Goal: Submit feedback/report problem: Submit feedback/report problem

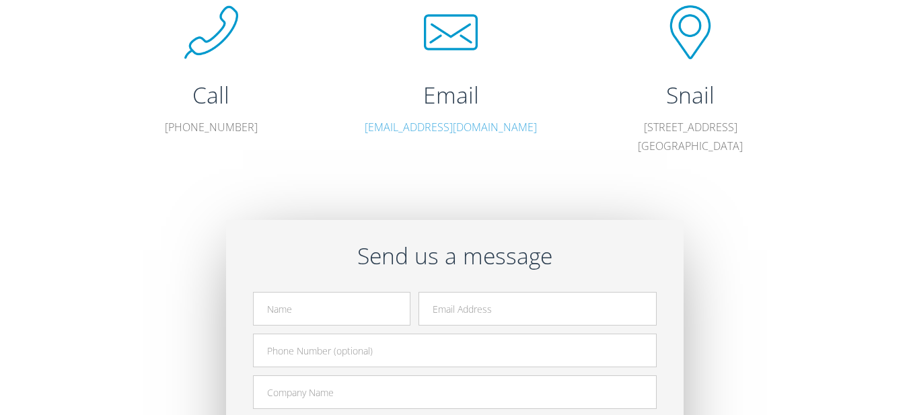
scroll to position [449, 0]
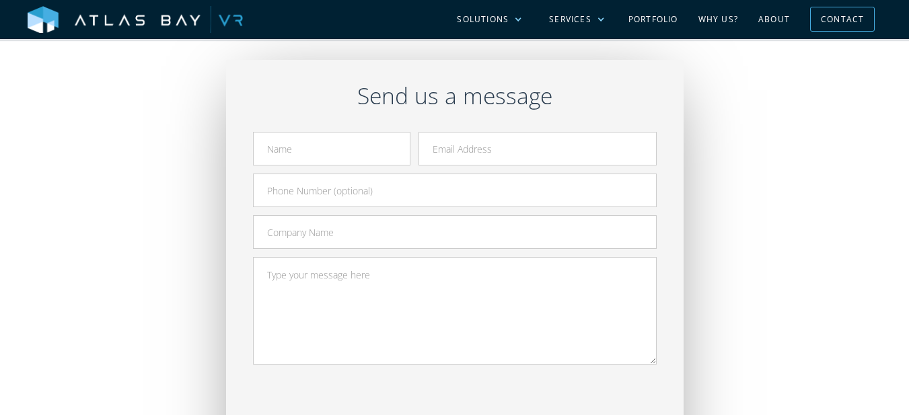
drag, startPoint x: 342, startPoint y: 126, endPoint x: 341, endPoint y: 142, distance: 16.2
click at [342, 129] on div "Send us a message Send Your submission has been received! Thanks for reaching o…" at bounding box center [455, 291] width 458 height 463
click at [341, 157] on input "Contact Form" at bounding box center [331, 149] width 157 height 34
type input "[PERSON_NAME]"
type input "[PERSON_NAME][EMAIL_ADDRESS][DOMAIN_NAME]"
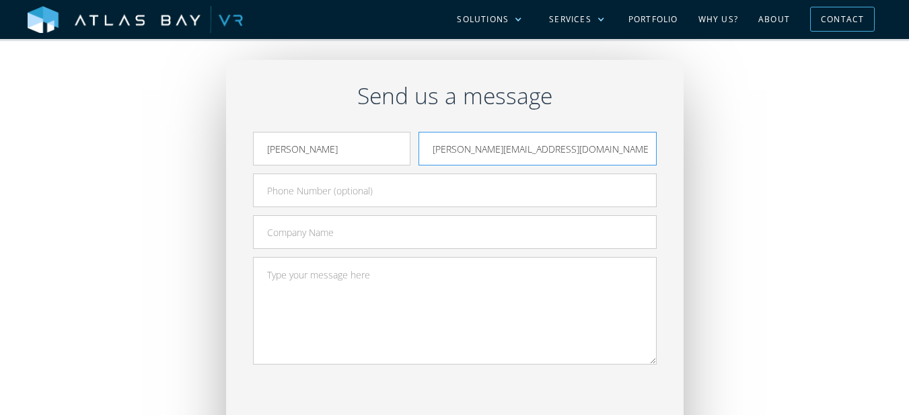
type input "9497557782"
type input "GetDandy"
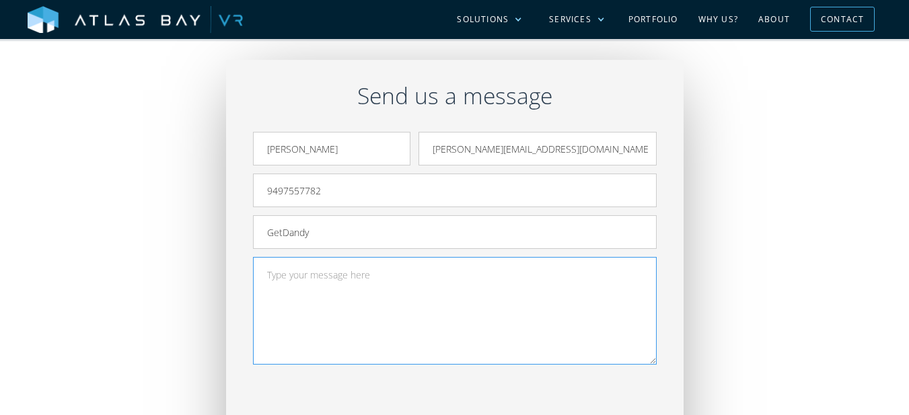
click at [326, 281] on textarea "Contact Form" at bounding box center [455, 311] width 404 height 108
paste textarea ""Atlas Bay VR, Leads for Atlas Bay VR are being missed on [PHONE_NUMBER] - espe…"
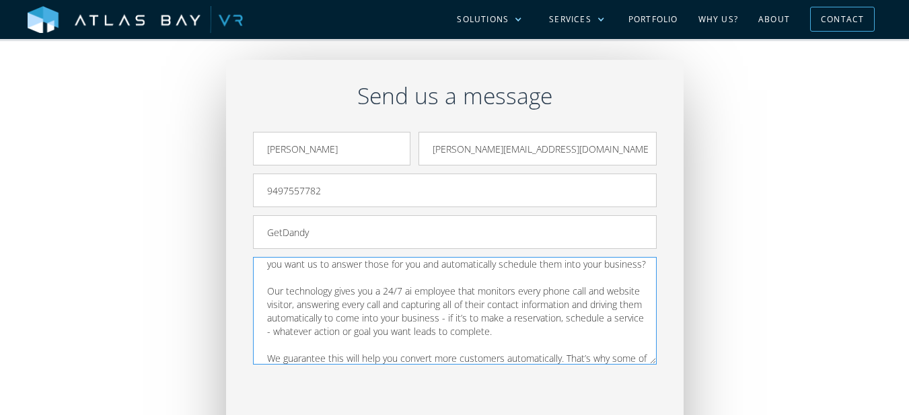
scroll to position [11, 0]
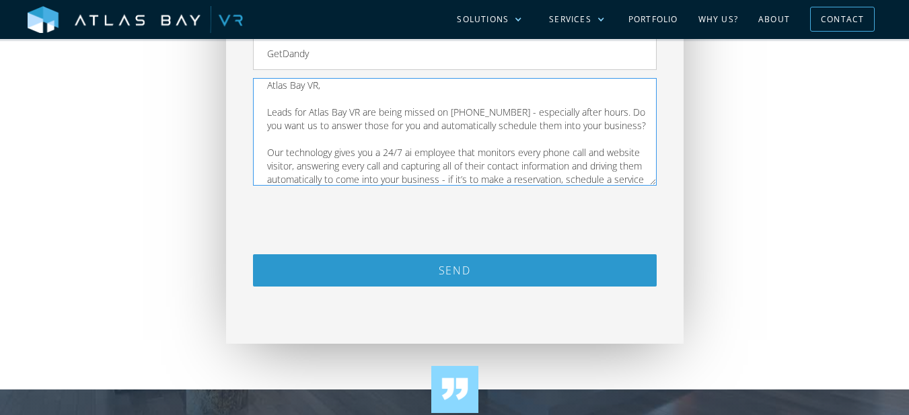
type textarea "Atlas Bay VR, Leads for Atlas Bay VR are being missed on [PHONE_NUMBER] - espec…"
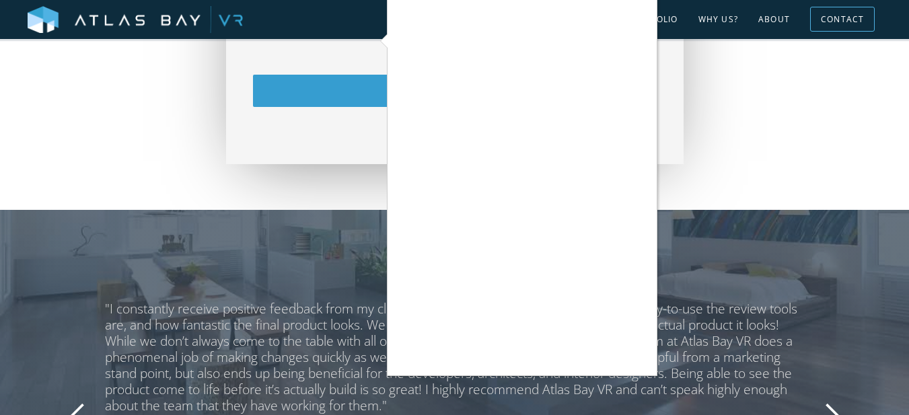
scroll to position [718, 0]
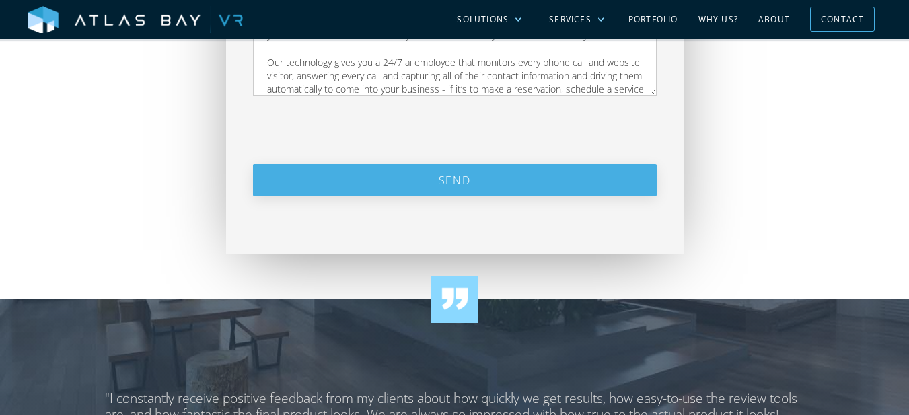
click at [491, 191] on input "Send" at bounding box center [455, 180] width 404 height 32
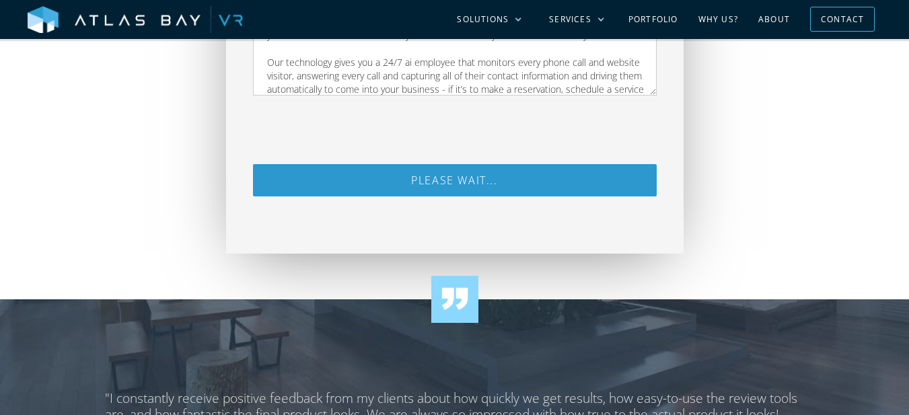
type input "Send"
